Goal: Task Accomplishment & Management: Manage account settings

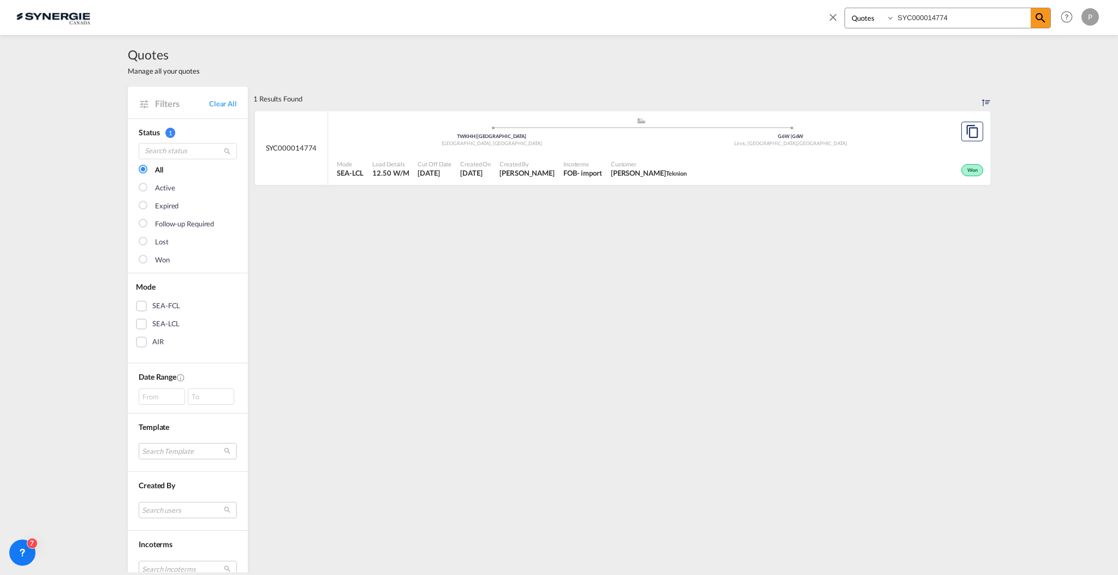
select select "Quotes"
click at [918, 14] on input "SYC000014774" at bounding box center [962, 17] width 136 height 19
paste input "129"
click at [1046, 20] on md-icon "icon-magnify" at bounding box center [1040, 17] width 13 height 13
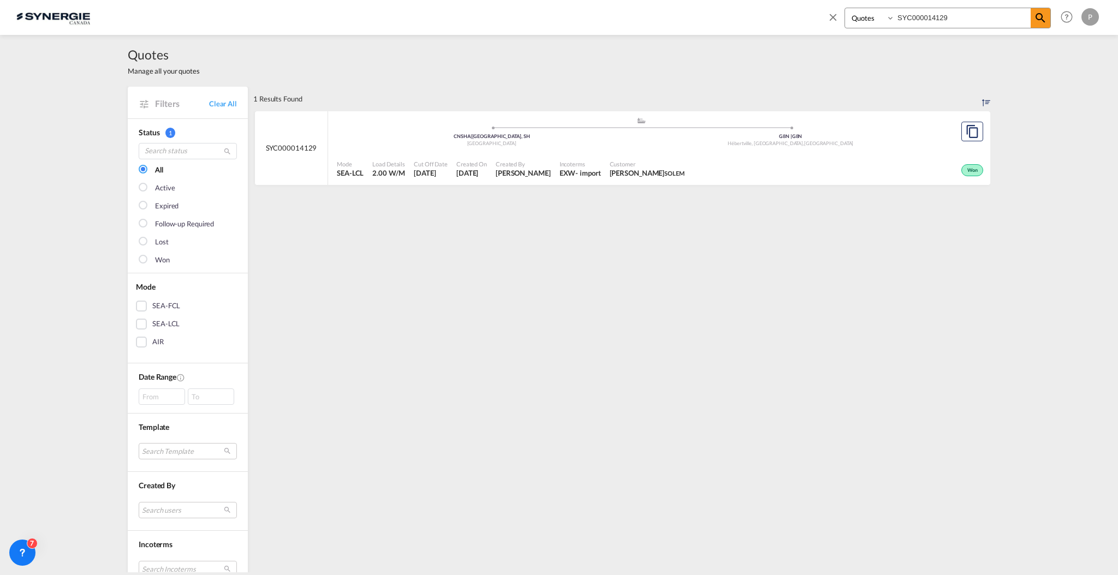
click at [946, 17] on input "SYC000014129" at bounding box center [962, 17] width 136 height 19
paste input "799"
type input "SYC000014799"
click at [1047, 13] on span at bounding box center [1040, 18] width 20 height 20
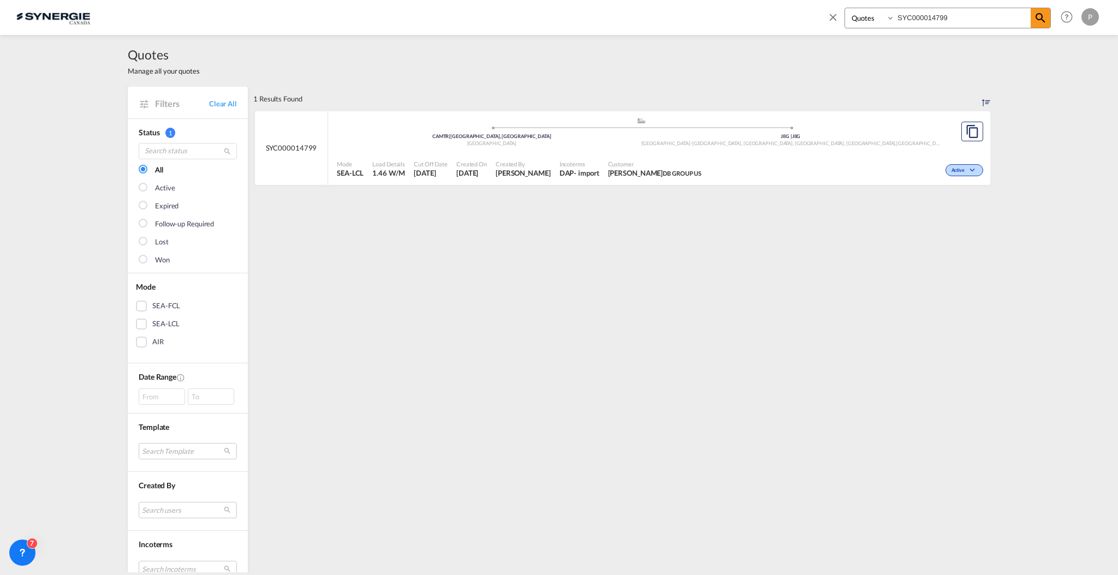
click at [862, 153] on div "Mode SEA-LCL Load Details 1.46 W/M Cut Off Date 16 Sep 2025 Created On 16 Sep 2…" at bounding box center [659, 169] width 662 height 33
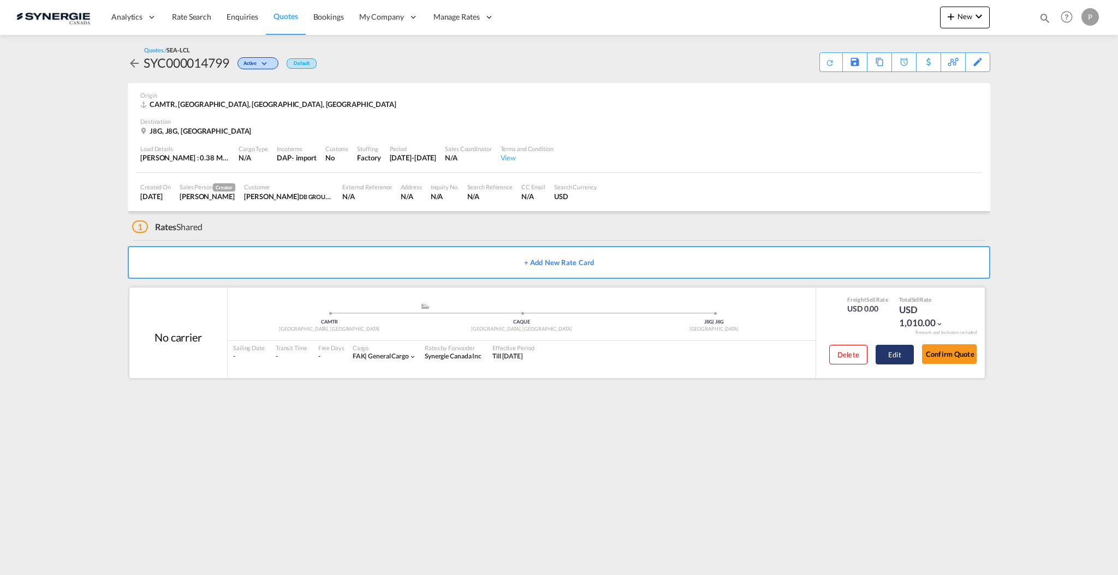
click at [893, 358] on button "Edit" at bounding box center [894, 355] width 38 height 20
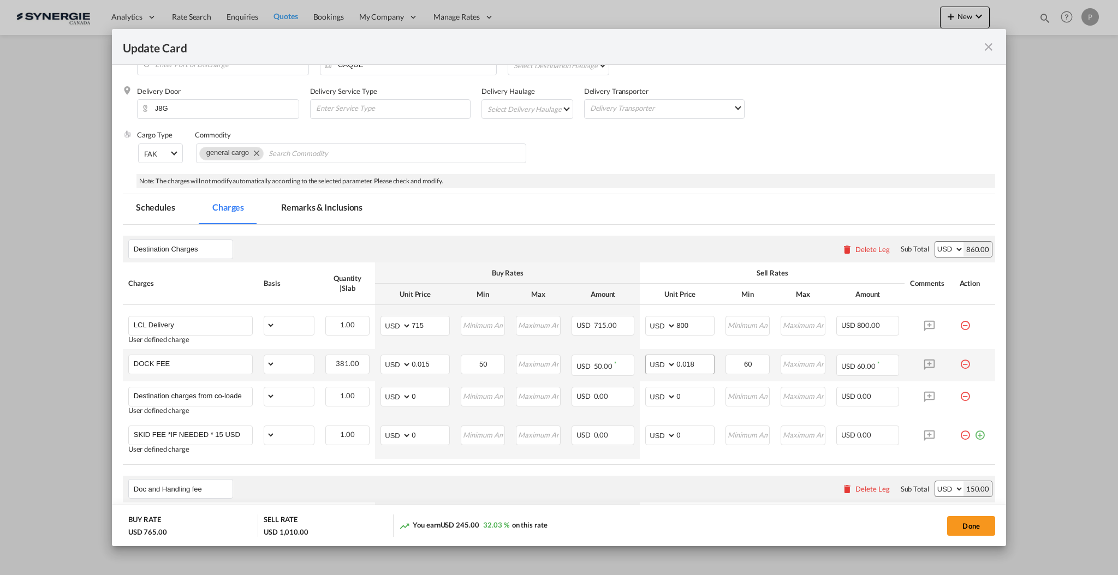
scroll to position [218, 0]
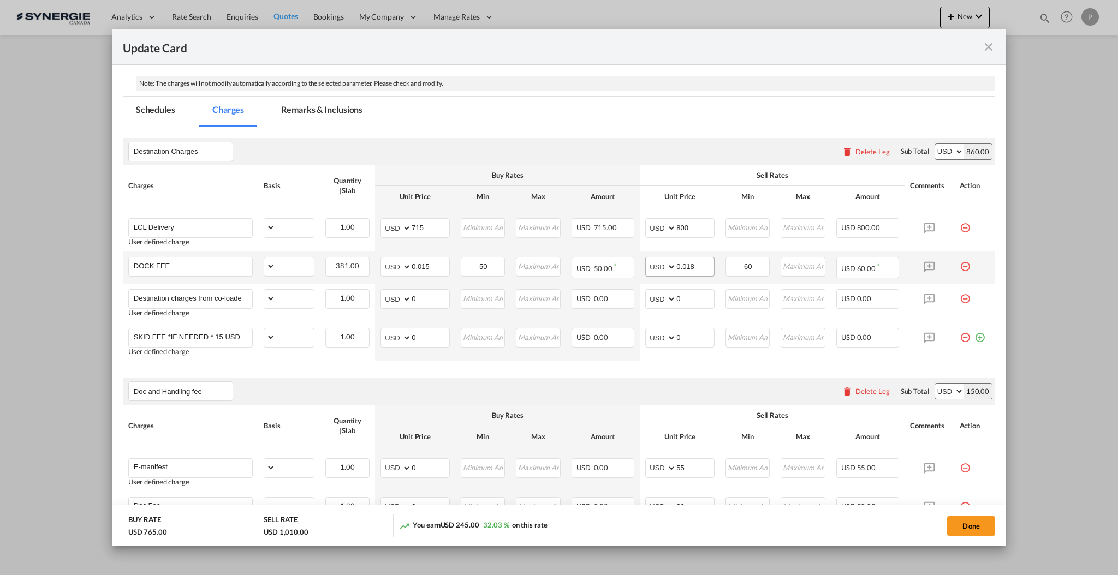
select select "flat"
select select "per_kg"
select select "per_shipment"
select select "per_pallet"
select select "per_bl"
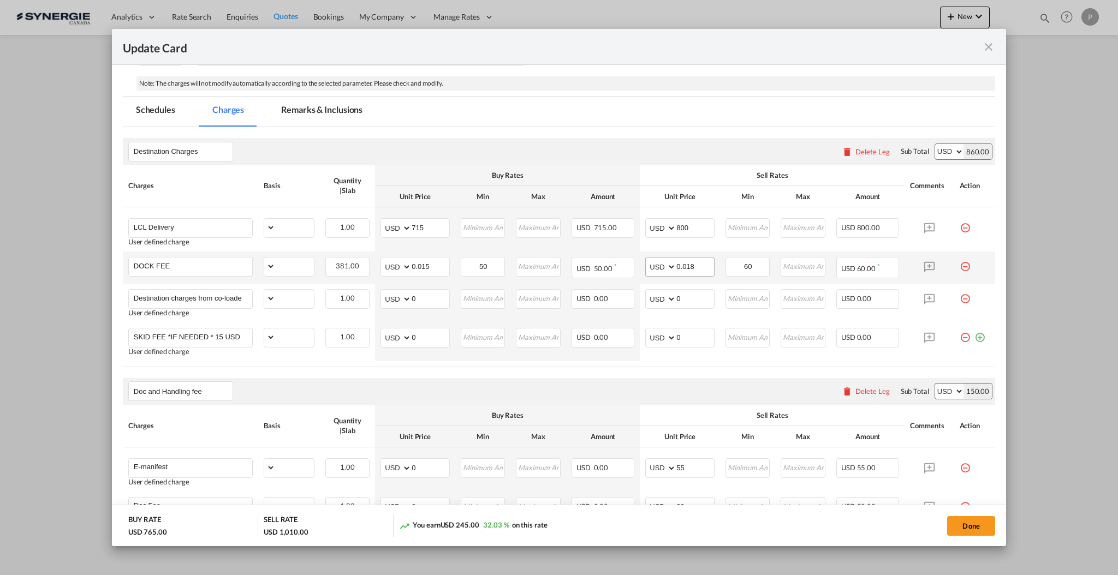
select select "per_bl"
select select "per_shipment"
click at [974, 339] on md-icon "icon-plus-circle-outline green-400-fg" at bounding box center [979, 333] width 11 height 11
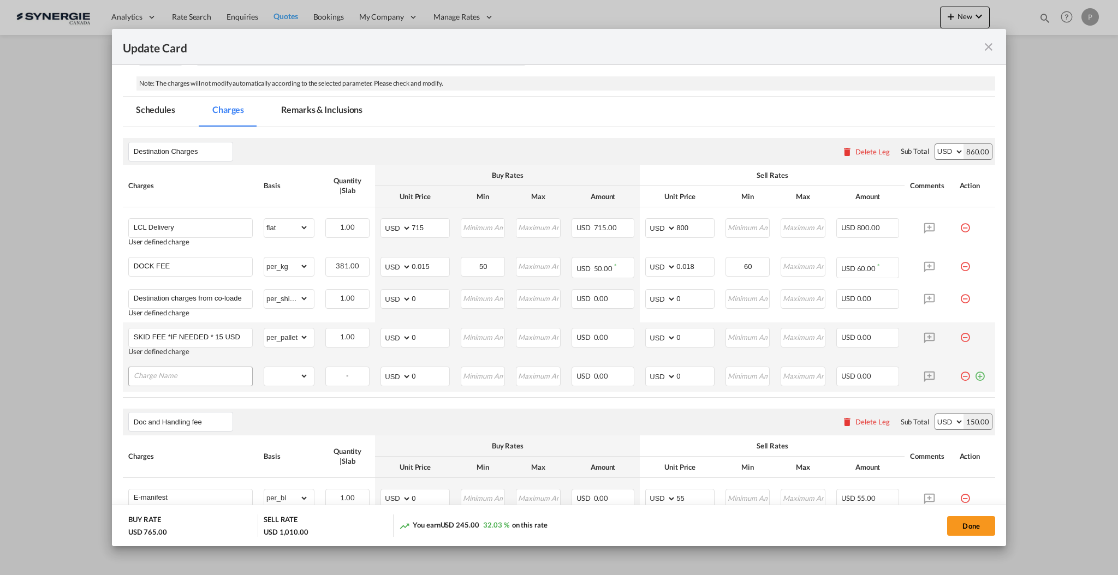
click at [156, 384] on div "Update CardPort of ..." at bounding box center [190, 377] width 124 height 20
click at [184, 378] on input "Charge Name" at bounding box center [193, 375] width 118 height 16
paste input "H/C:"
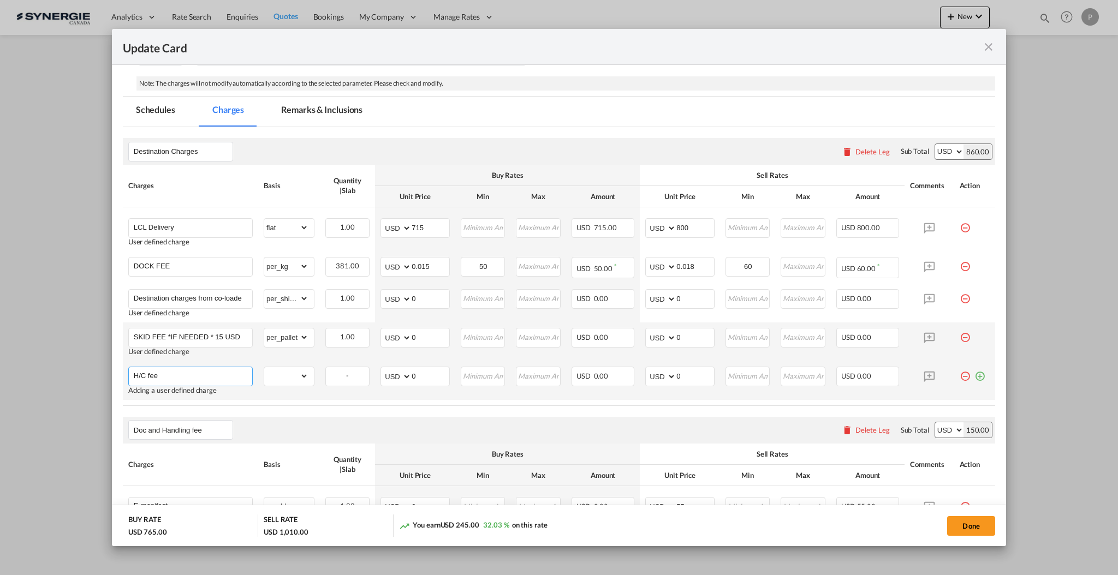
type input "H/C fee"
select select "per_bl"
type input "25"
click at [974, 378] on md-icon "icon-plus-circle-outline green-400-fg" at bounding box center [979, 372] width 11 height 11
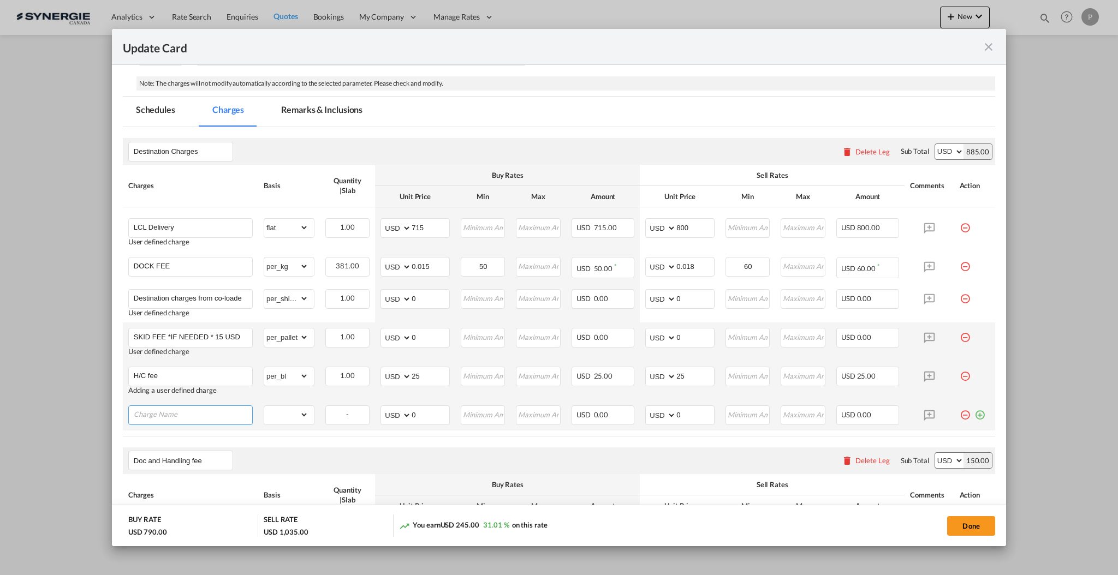
click at [249, 417] on input "Charge Name" at bounding box center [193, 414] width 118 height 16
paste input "Port Security Fee"
type input "Port Security Fee"
click at [272, 415] on select "gross_weight volumetric_weight per_shipment per_bl per_km per_hawb per_kg flat …" at bounding box center [286, 414] width 44 height 17
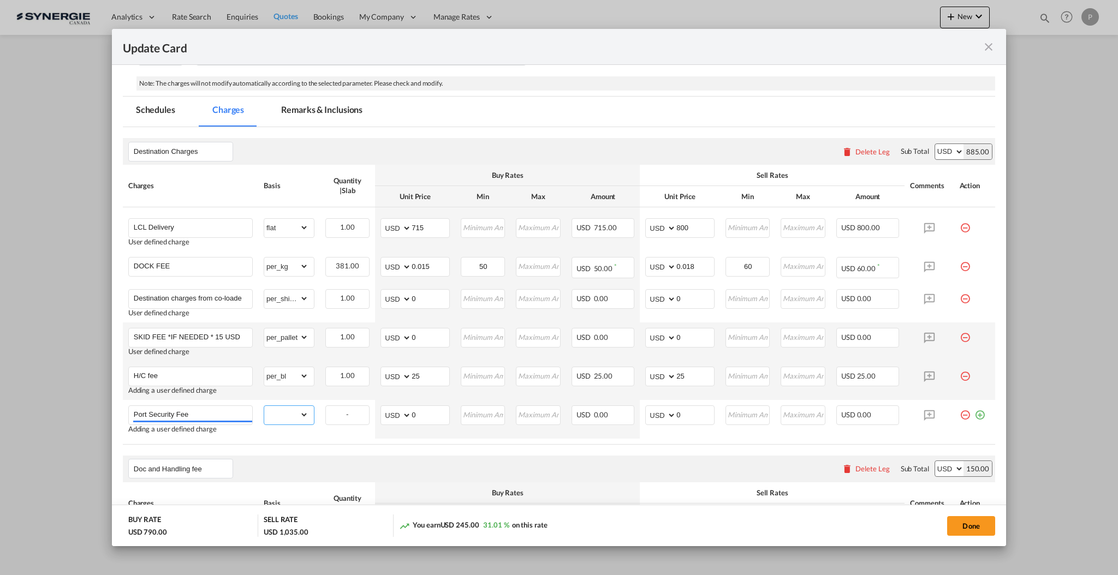
select select "per_bl"
click at [264, 407] on select "gross_weight volumetric_weight per_shipment per_bl per_km per_hawb per_kg flat …" at bounding box center [286, 414] width 44 height 17
click at [440, 411] on input "0" at bounding box center [430, 414] width 38 height 16
type input "7"
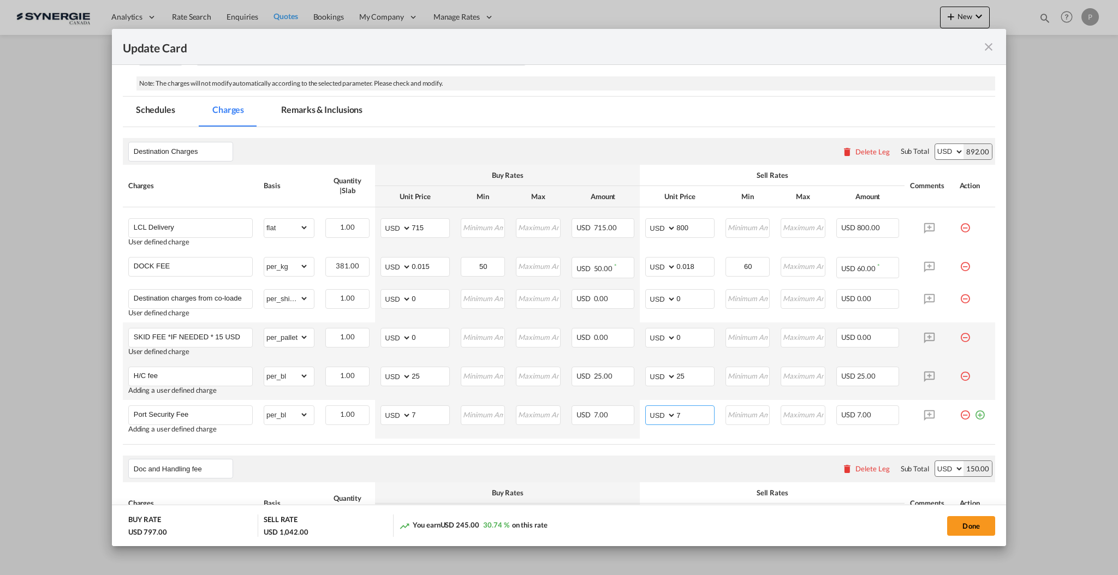
type input "7"
click at [521, 447] on air-lcl-rate-modification "Destination Charges Please enter leg name Leg Name Already Exists Delete Leg Su…" at bounding box center [559, 489] width 872 height 725
click at [965, 529] on button "Done" at bounding box center [971, 526] width 48 height 20
type input "[DATE]"
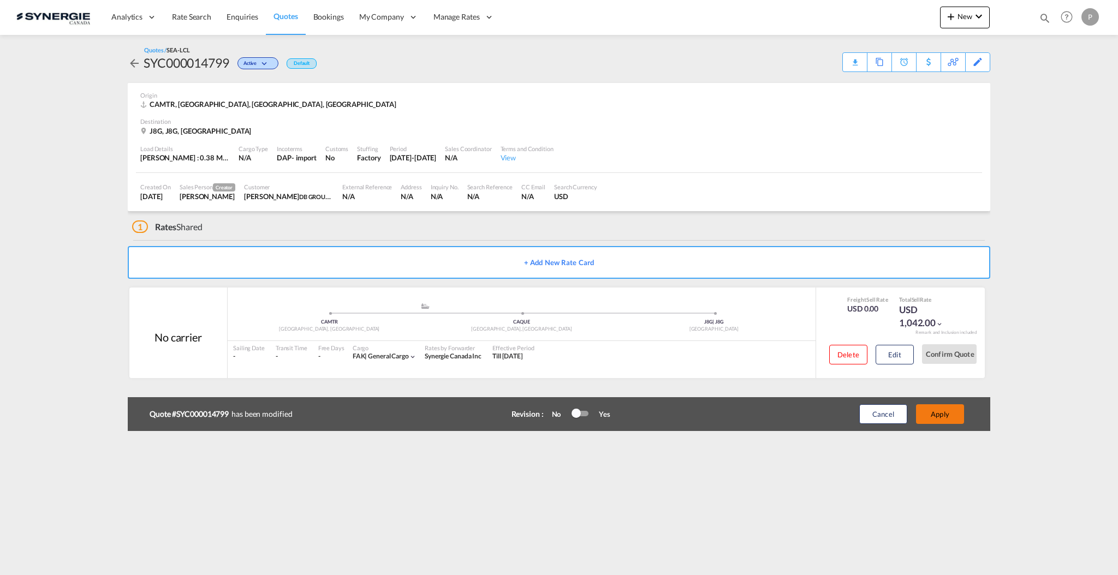
click at [948, 422] on button "Apply" at bounding box center [940, 414] width 48 height 20
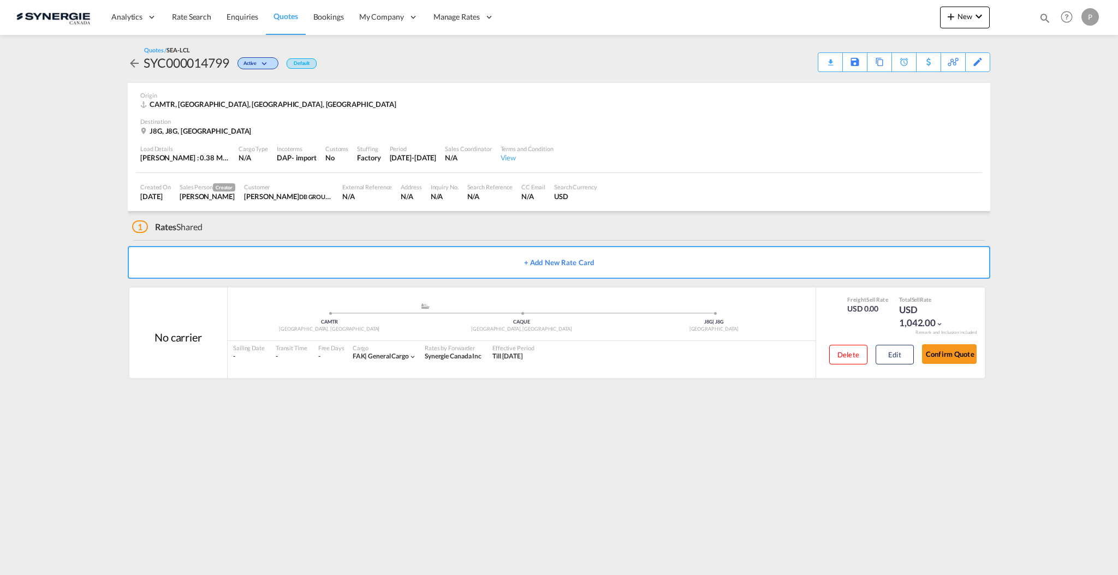
click at [282, 21] on span "Quotes" at bounding box center [285, 16] width 24 height 11
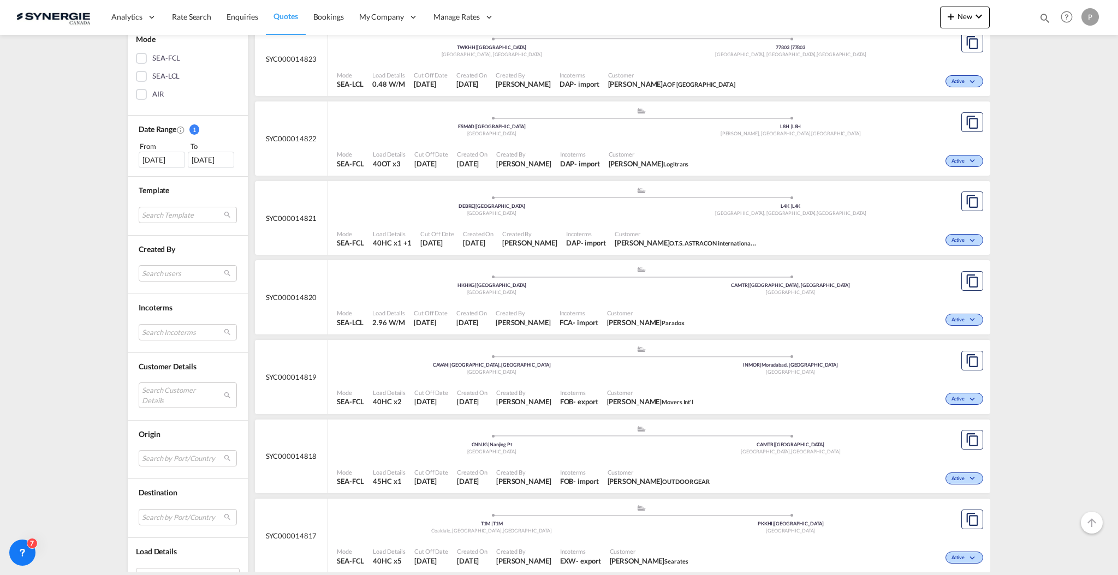
scroll to position [291, 0]
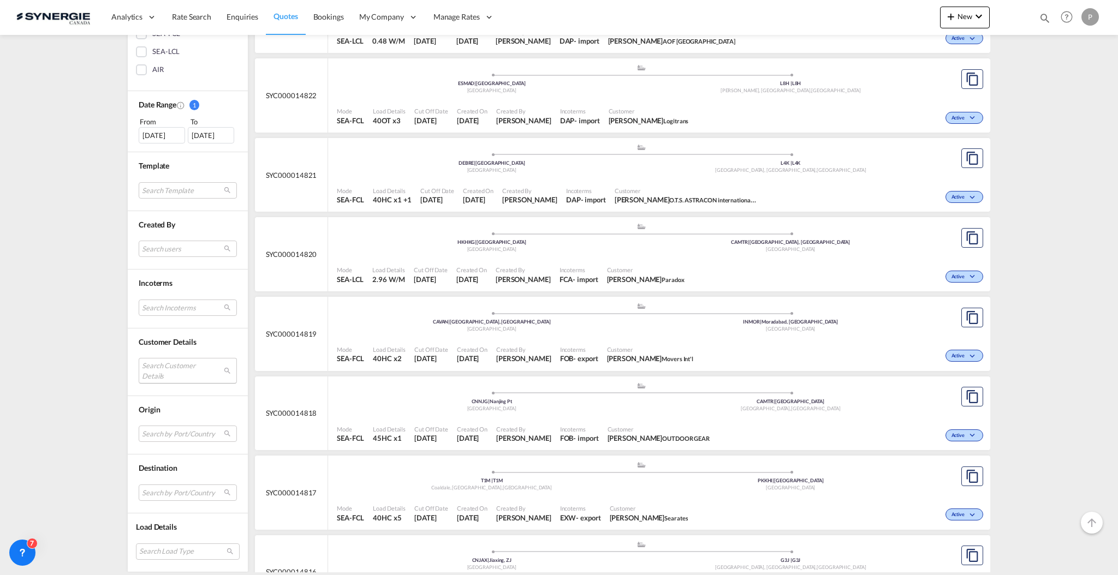
click at [186, 373] on md-select "Search Customer Details user name user [PERSON_NAME] [PERSON_NAME][EMAIL_ADDRES…" at bounding box center [188, 370] width 98 height 25
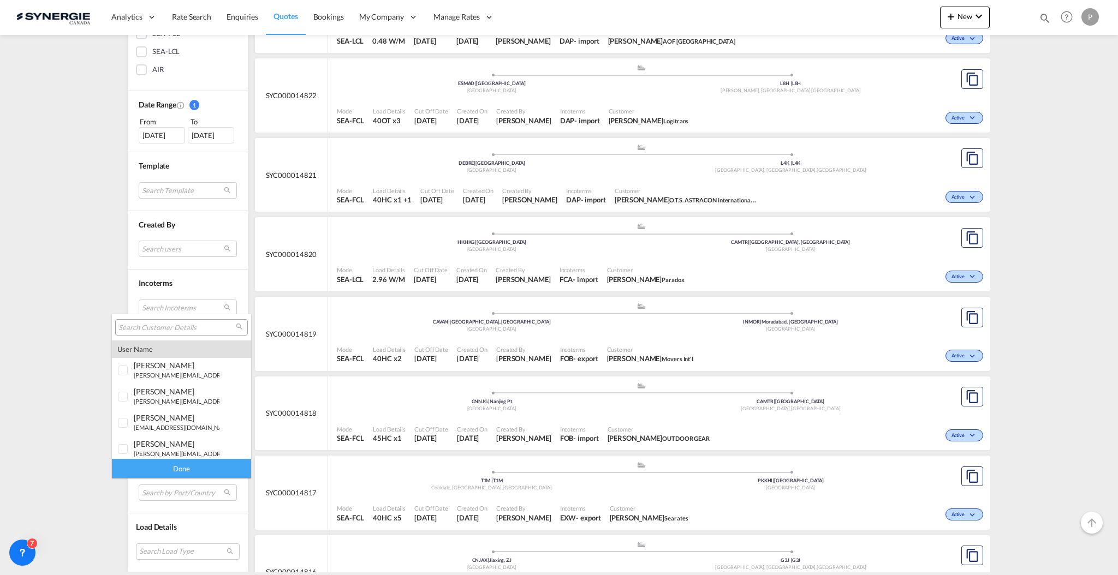
click at [186, 327] on input "search" at bounding box center [176, 328] width 117 height 10
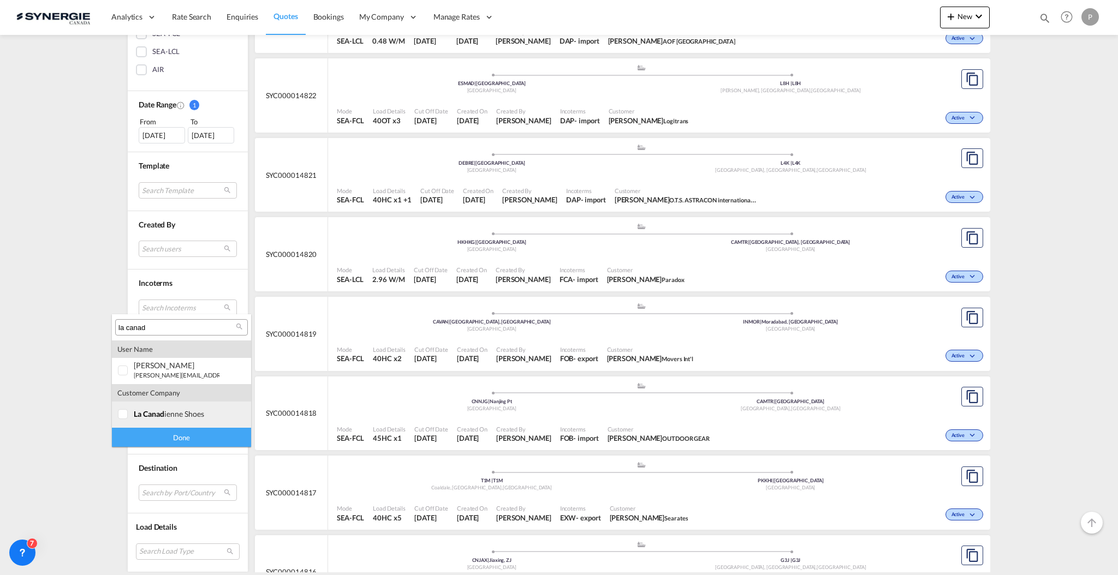
type input "la canad"
click at [177, 408] on md-option "company la canad ienne shoes" at bounding box center [181, 415] width 139 height 26
click at [186, 436] on div "Done" at bounding box center [181, 437] width 139 height 19
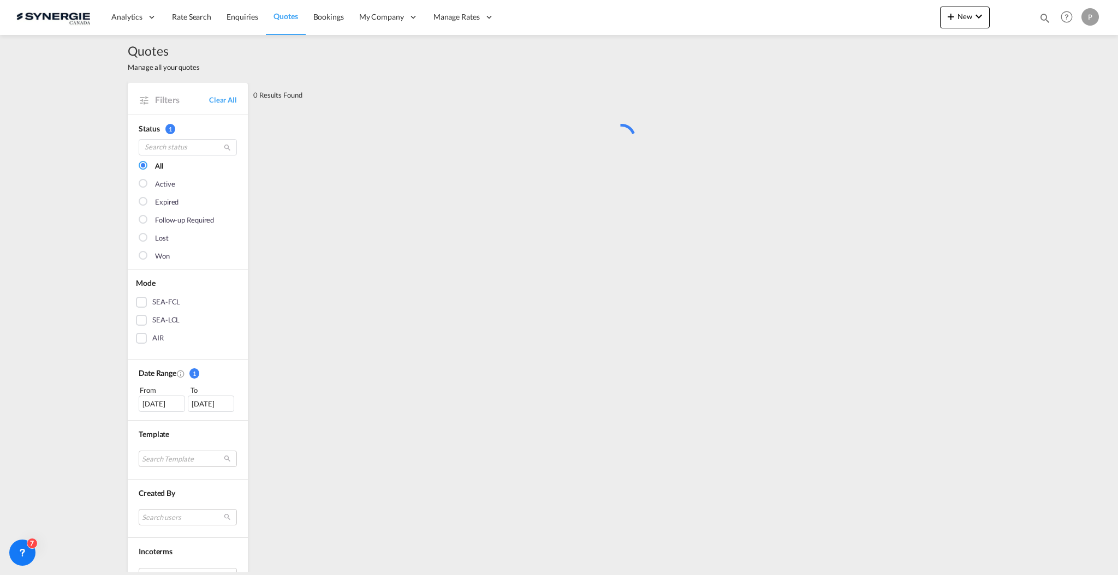
scroll to position [0, 0]
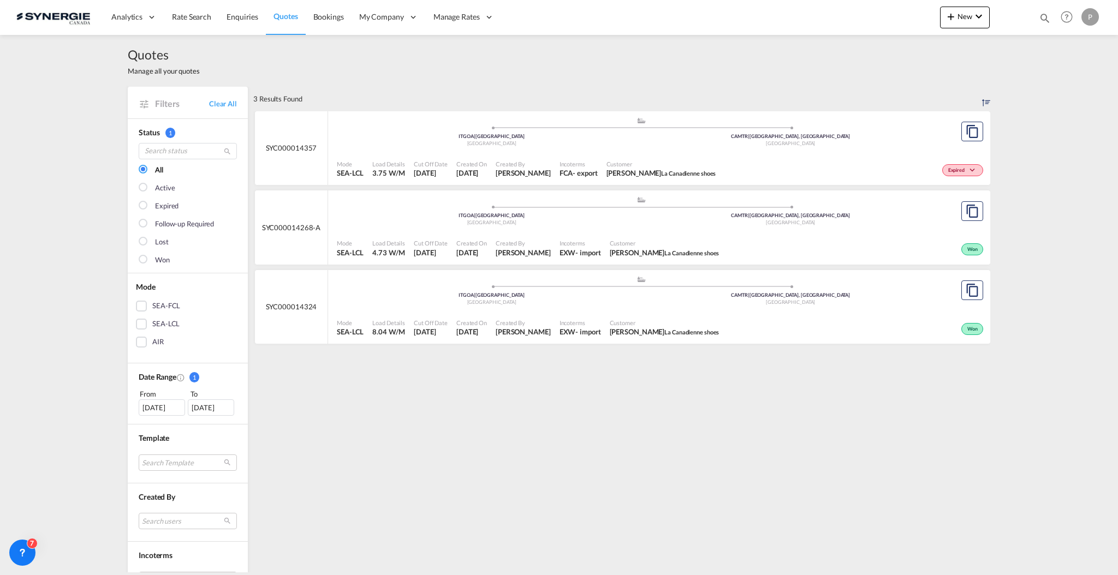
drag, startPoint x: 318, startPoint y: 232, endPoint x: 252, endPoint y: 233, distance: 66.6
click at [255, 233] on div "SYC000014268-A" at bounding box center [291, 227] width 73 height 74
copy span "SYC000014268-A"
